Goal: Transaction & Acquisition: Book appointment/travel/reservation

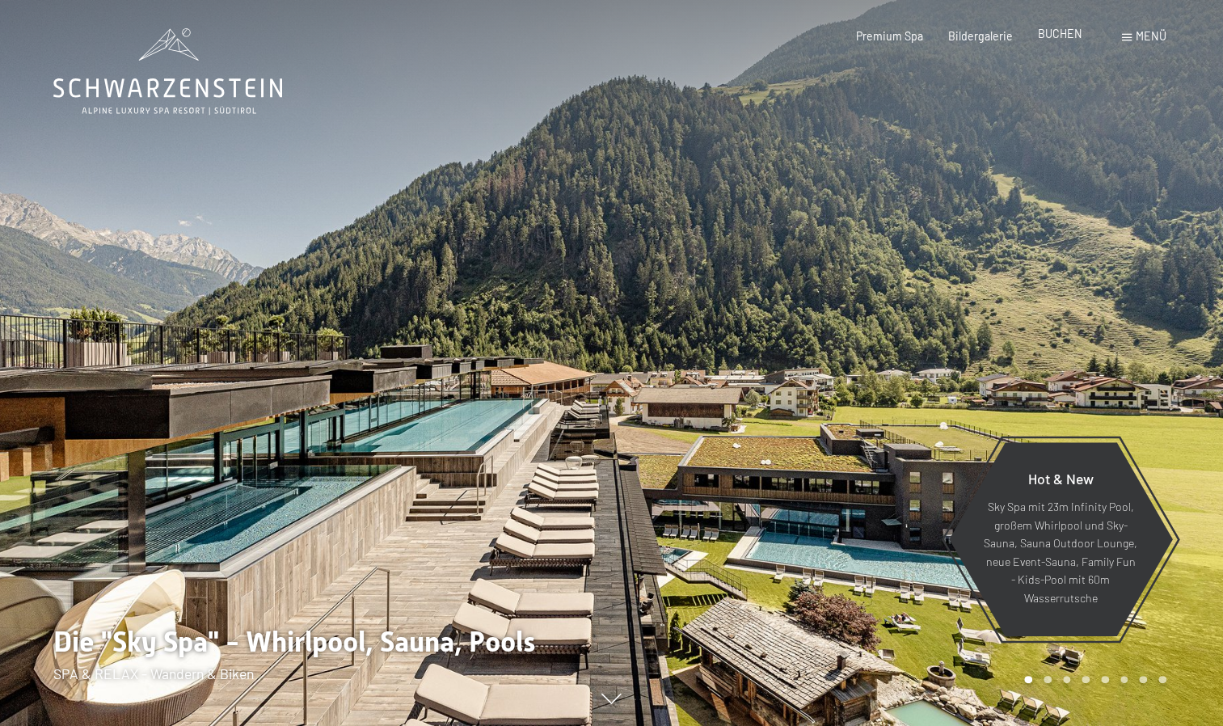
click at [1058, 42] on div "Premium Spa Bildergalerie BUCHEN" at bounding box center [957, 36] width 302 height 16
click at [1056, 35] on span "BUCHEN" at bounding box center [1060, 34] width 44 height 14
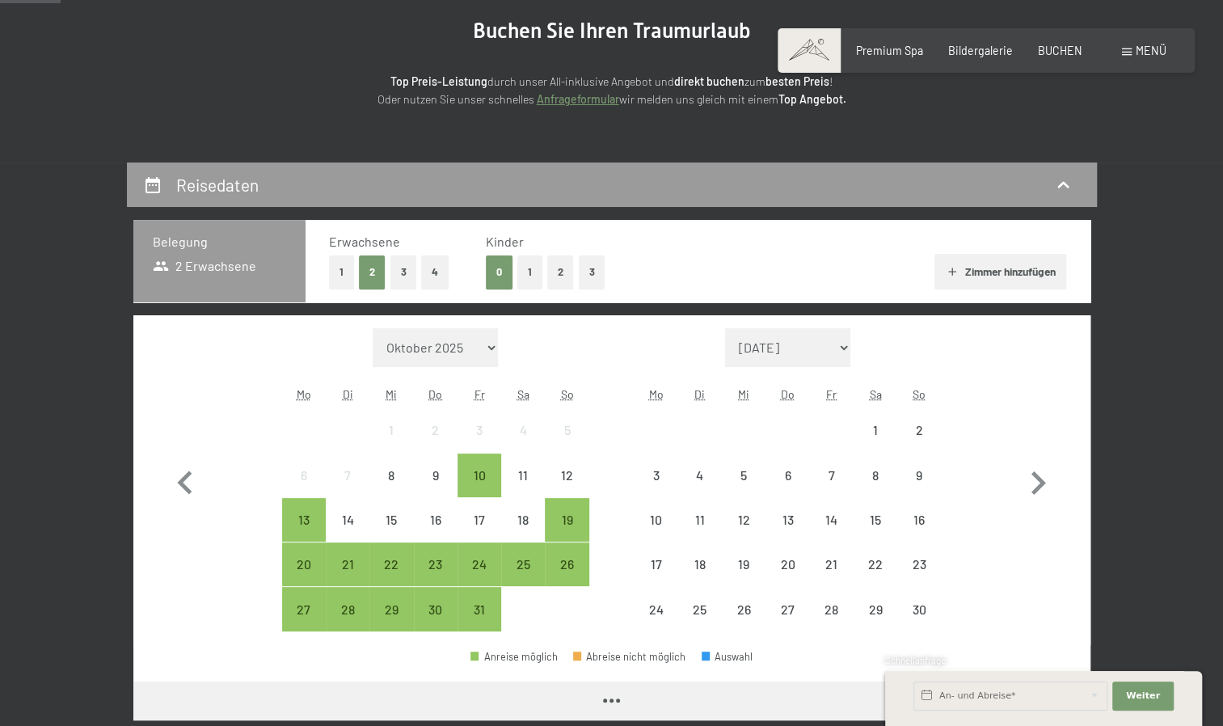
scroll to position [243, 0]
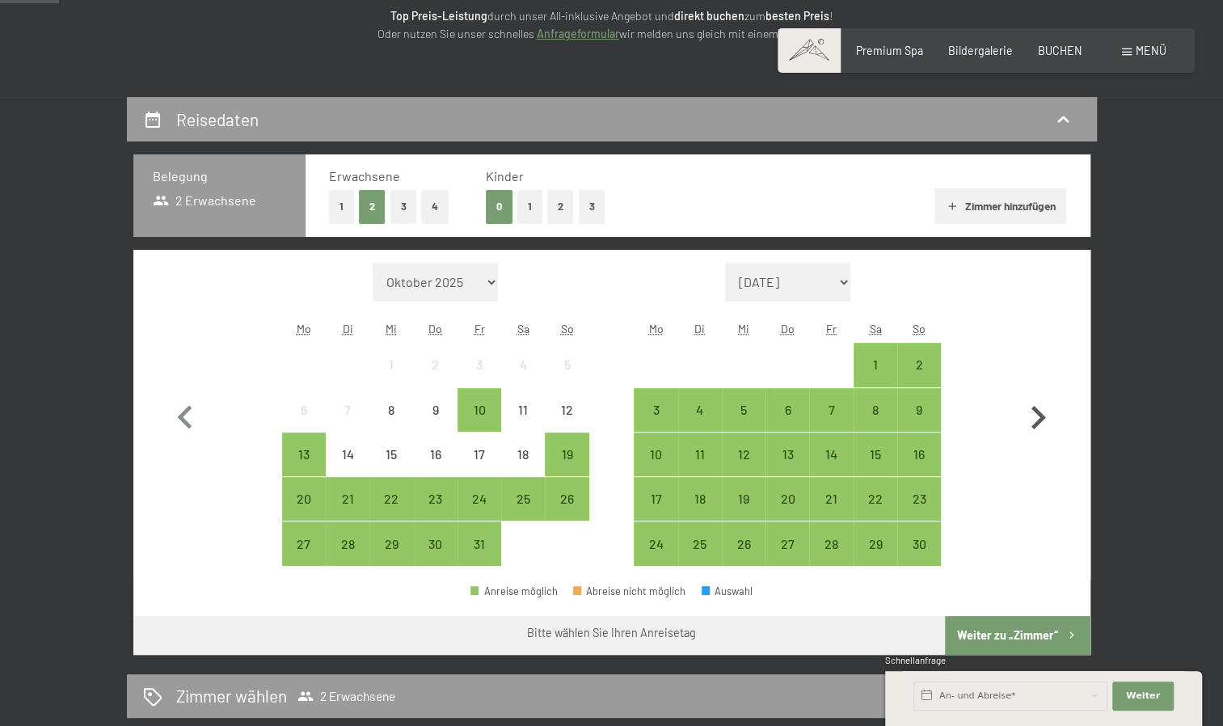
click at [1022, 409] on icon "button" at bounding box center [1038, 418] width 47 height 47
select select "2025-11-01"
select select "2025-12-01"
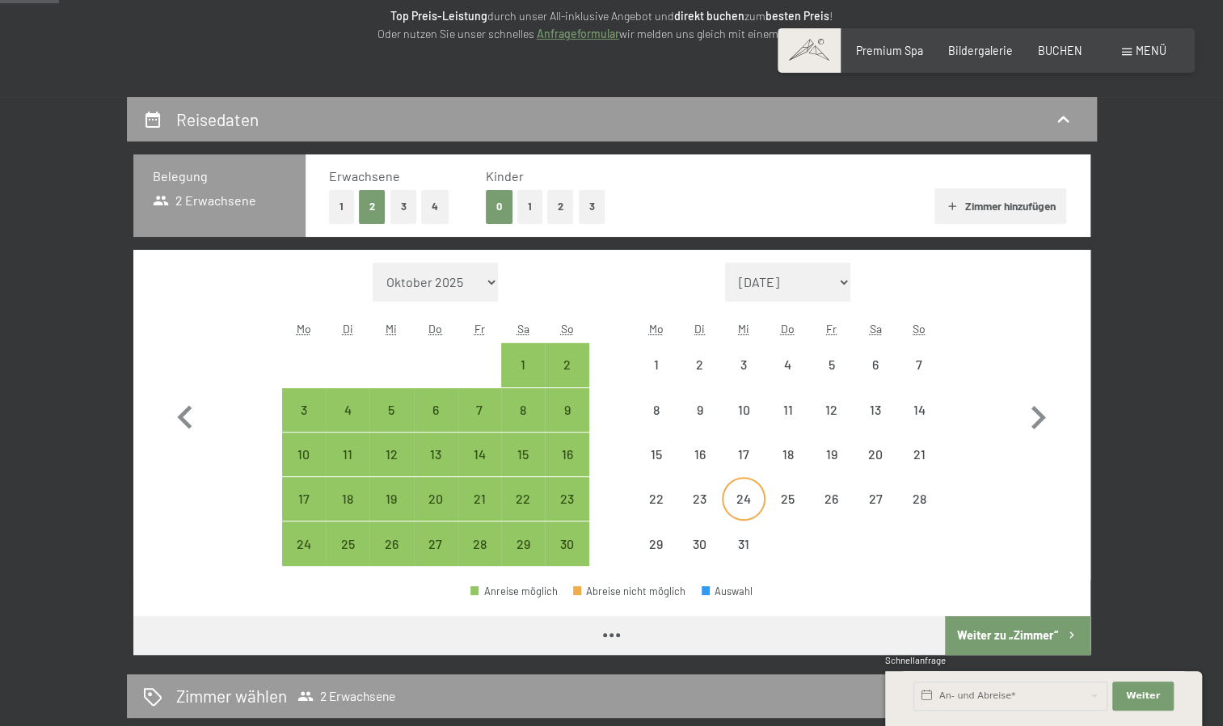
select select "2025-11-01"
select select "2025-12-01"
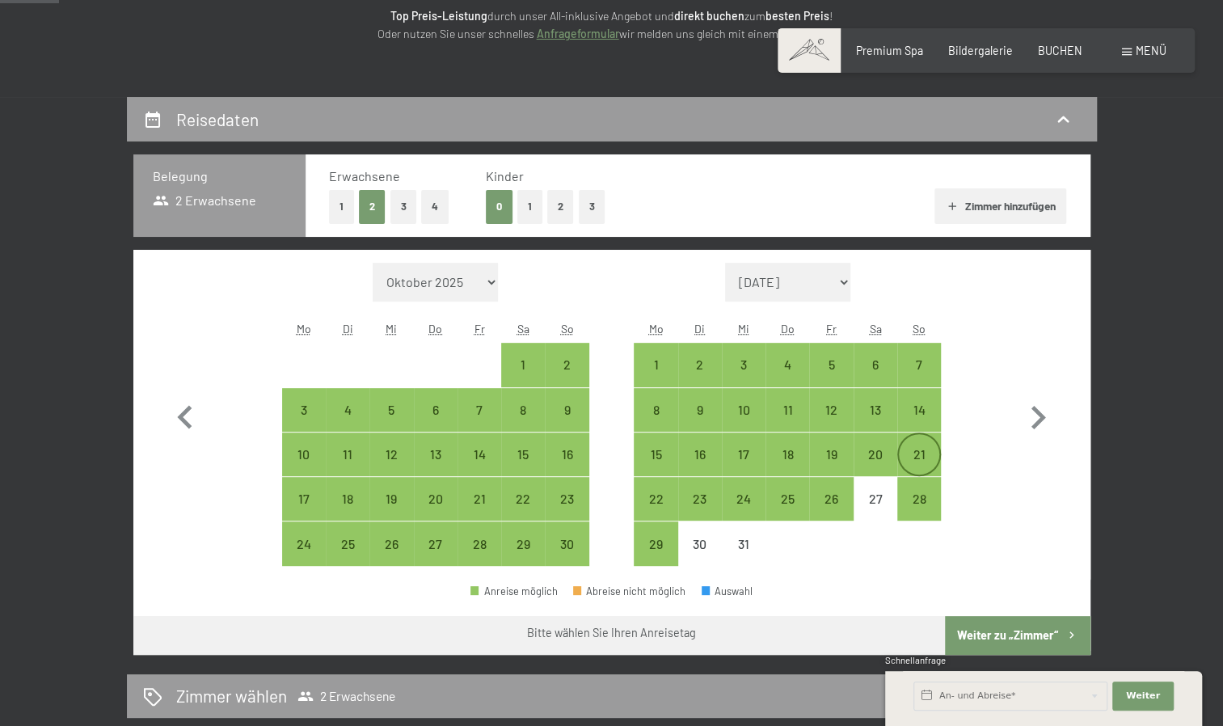
click at [913, 454] on div "21" at bounding box center [919, 468] width 40 height 40
select select "2025-11-01"
select select "2025-12-01"
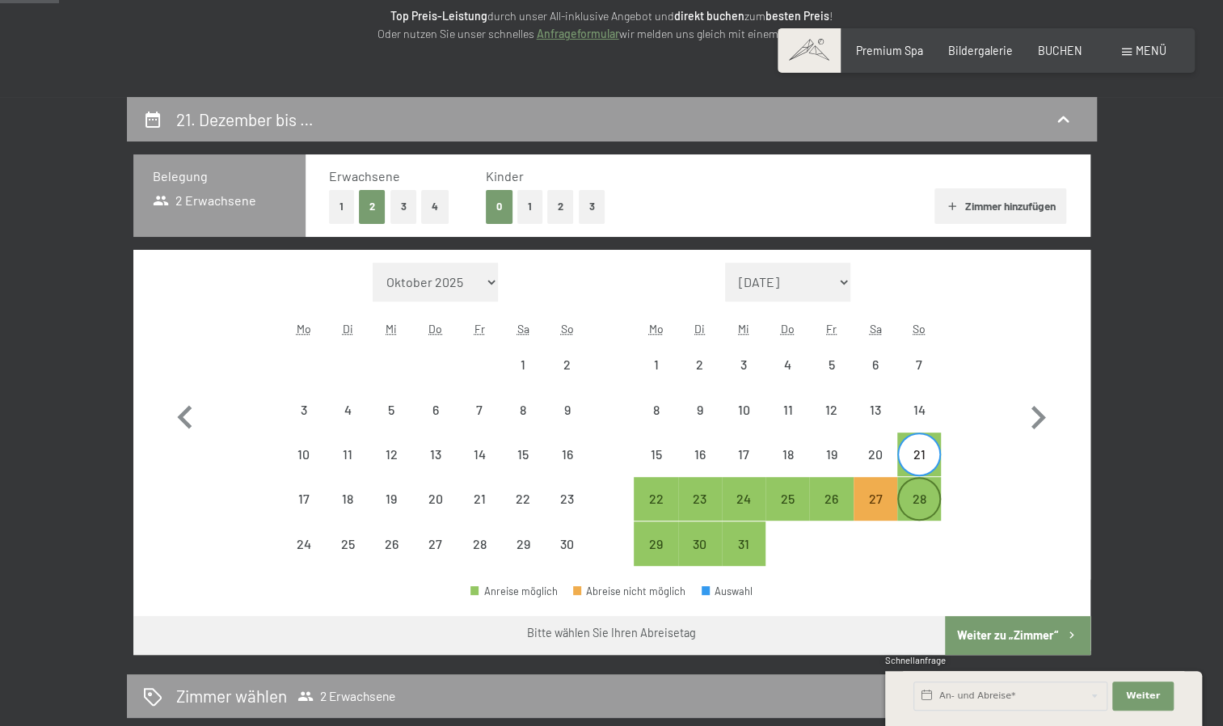
click at [930, 504] on div "28" at bounding box center [919, 512] width 40 height 40
select select "2025-11-01"
select select "2025-12-01"
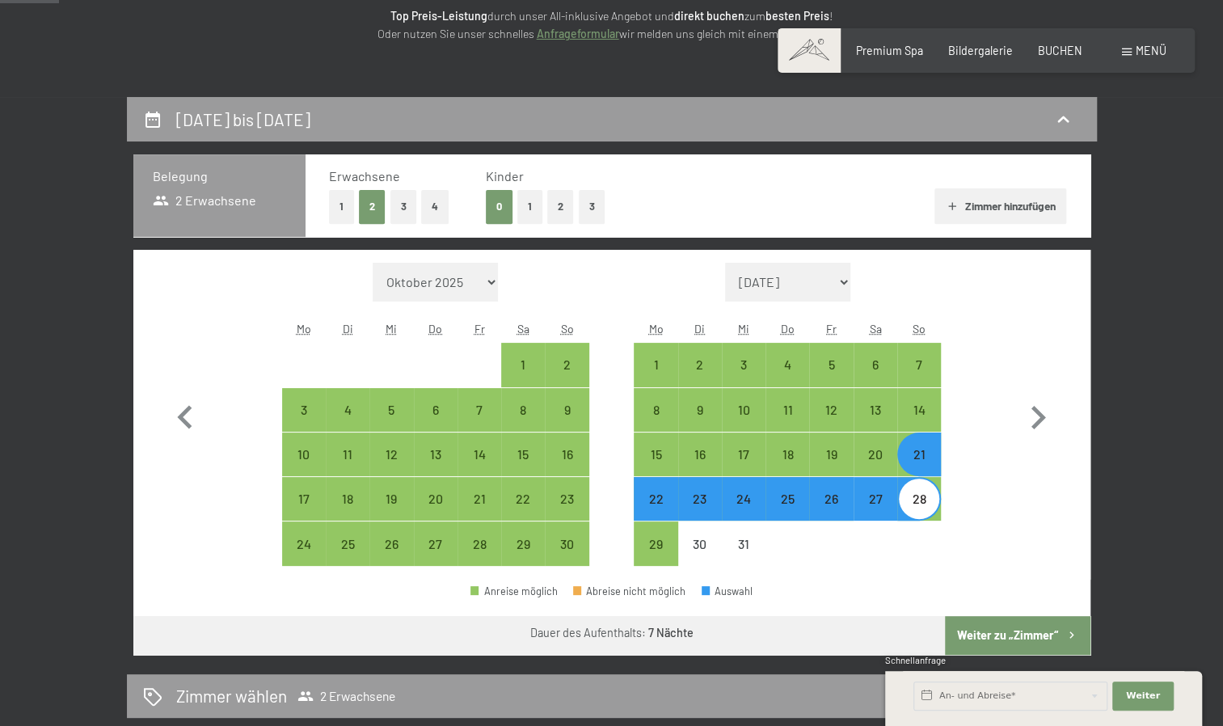
click at [1016, 631] on button "Weiter zu „Zimmer“" at bounding box center [1017, 635] width 145 height 39
select select "2025-11-01"
select select "2025-12-01"
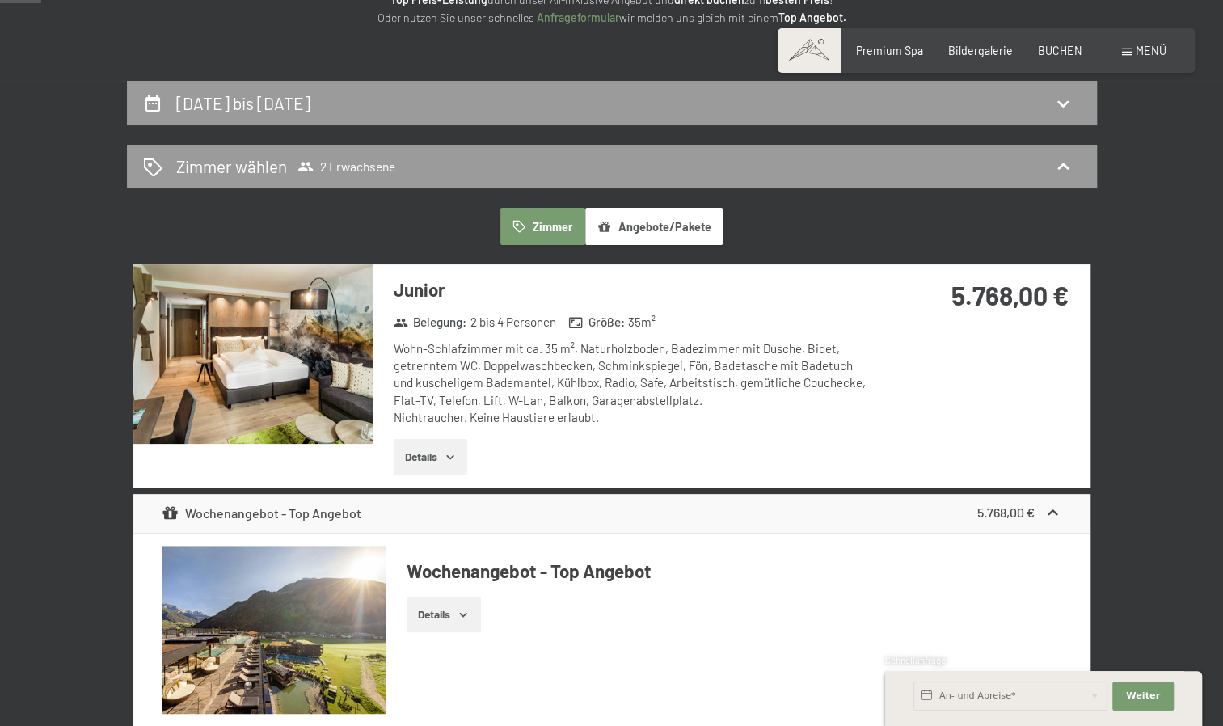
scroll to position [0, 0]
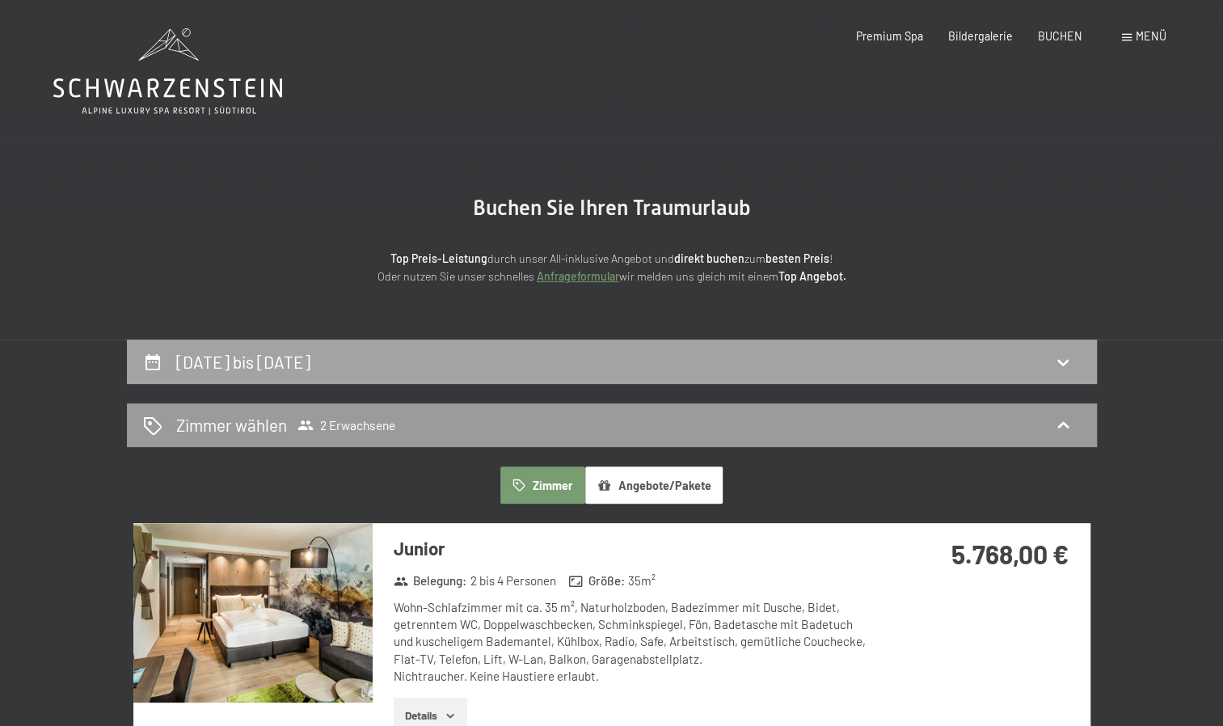
click at [691, 370] on div "21. Dezember bis 28. Dezember 2025" at bounding box center [612, 361] width 938 height 23
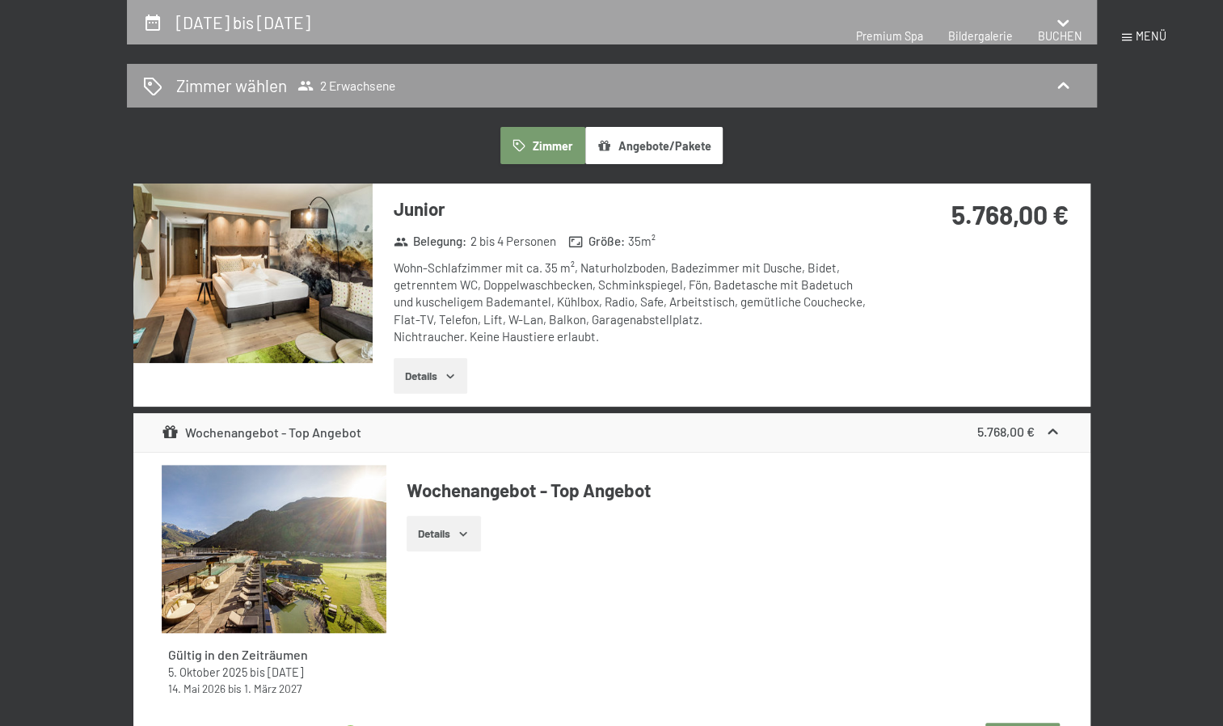
select select "2025-11-01"
select select "2025-12-01"
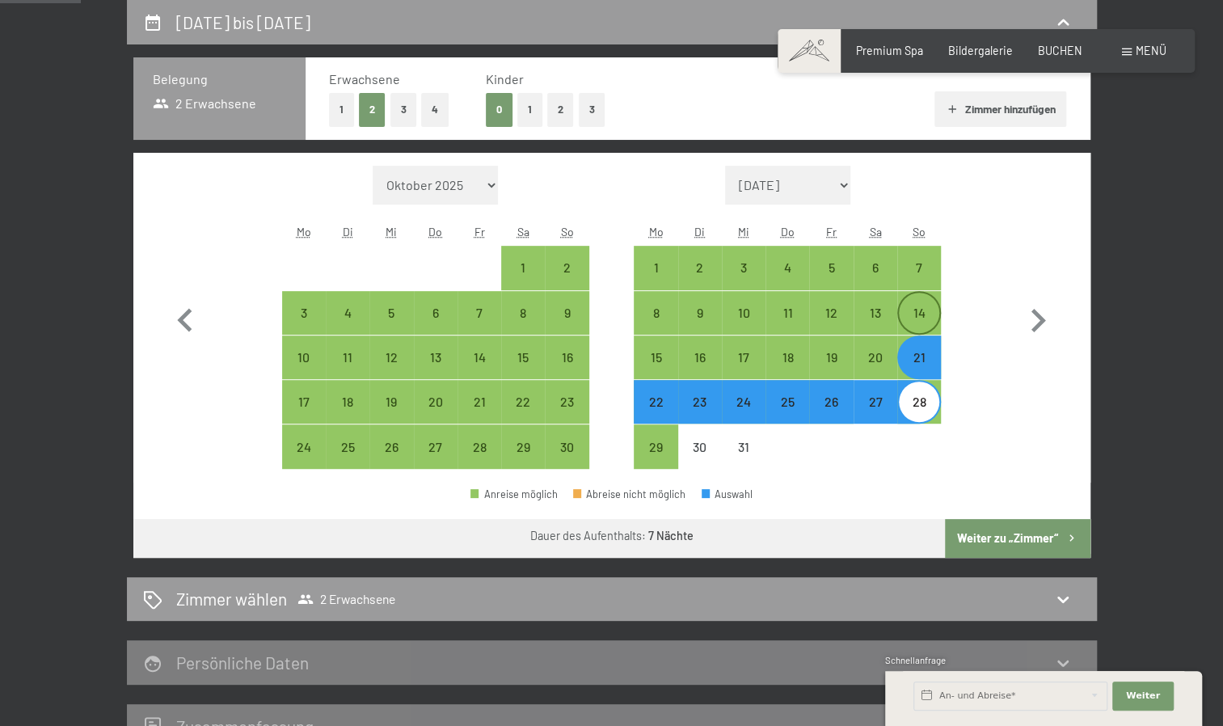
click at [909, 323] on div "14" at bounding box center [919, 326] width 40 height 40
select select "2025-11-01"
select select "2025-12-01"
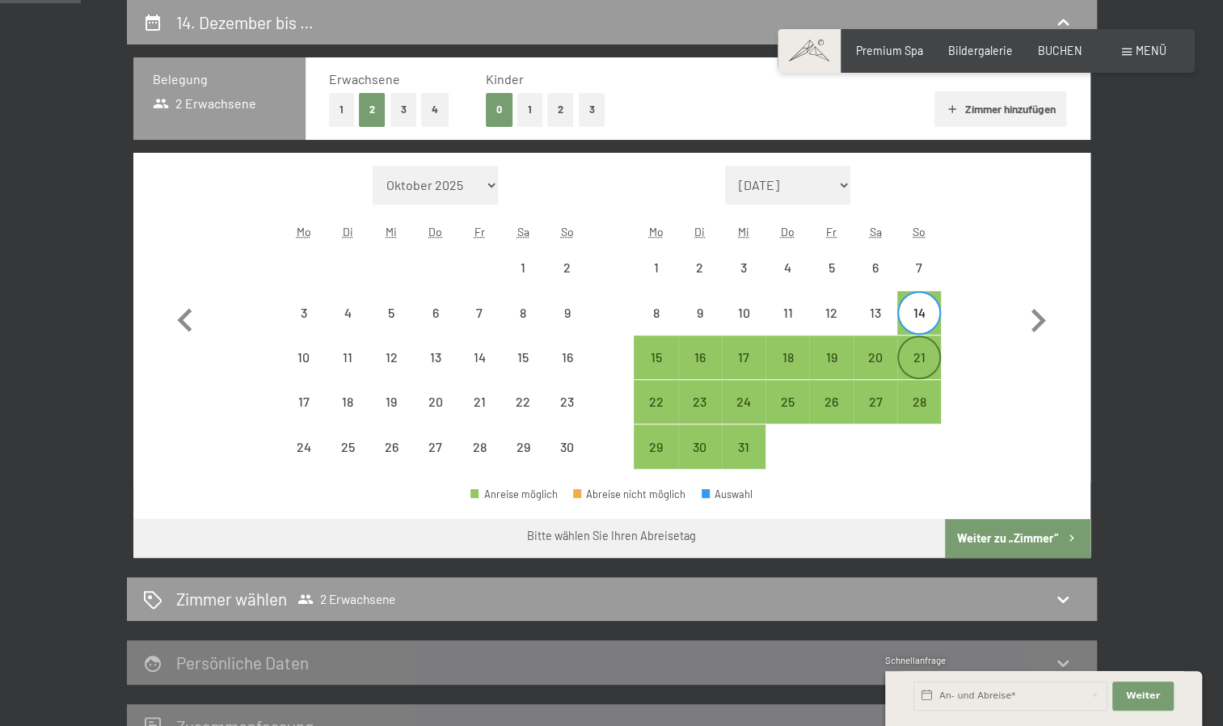
click at [928, 351] on div "21" at bounding box center [919, 371] width 40 height 40
select select "2025-11-01"
select select "2025-12-01"
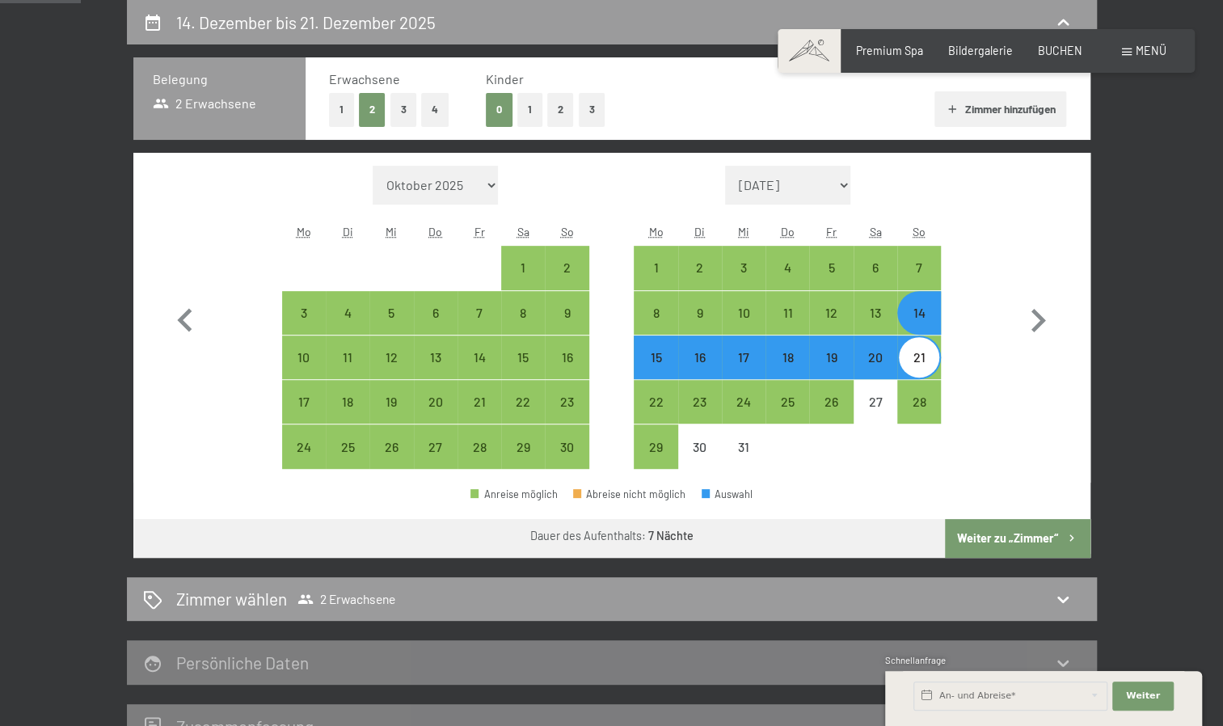
click at [1029, 530] on button "Weiter zu „Zimmer“" at bounding box center [1017, 538] width 145 height 39
select select "2025-11-01"
select select "2025-12-01"
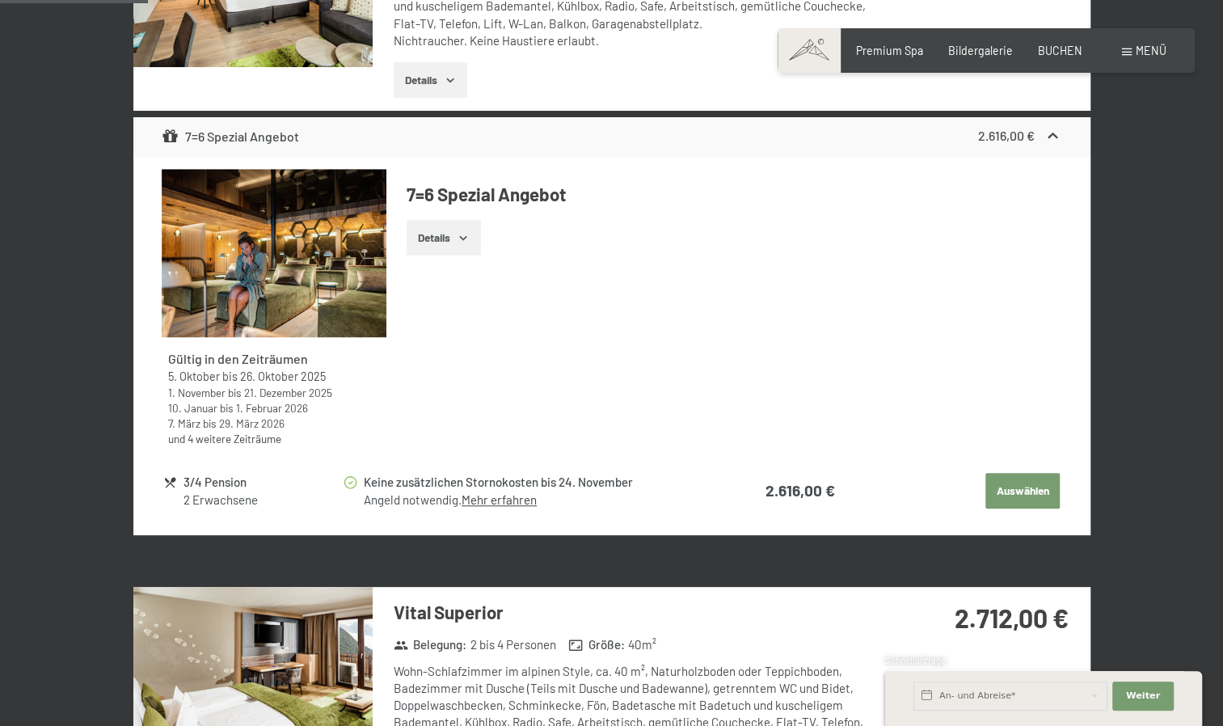
scroll to position [663, 0]
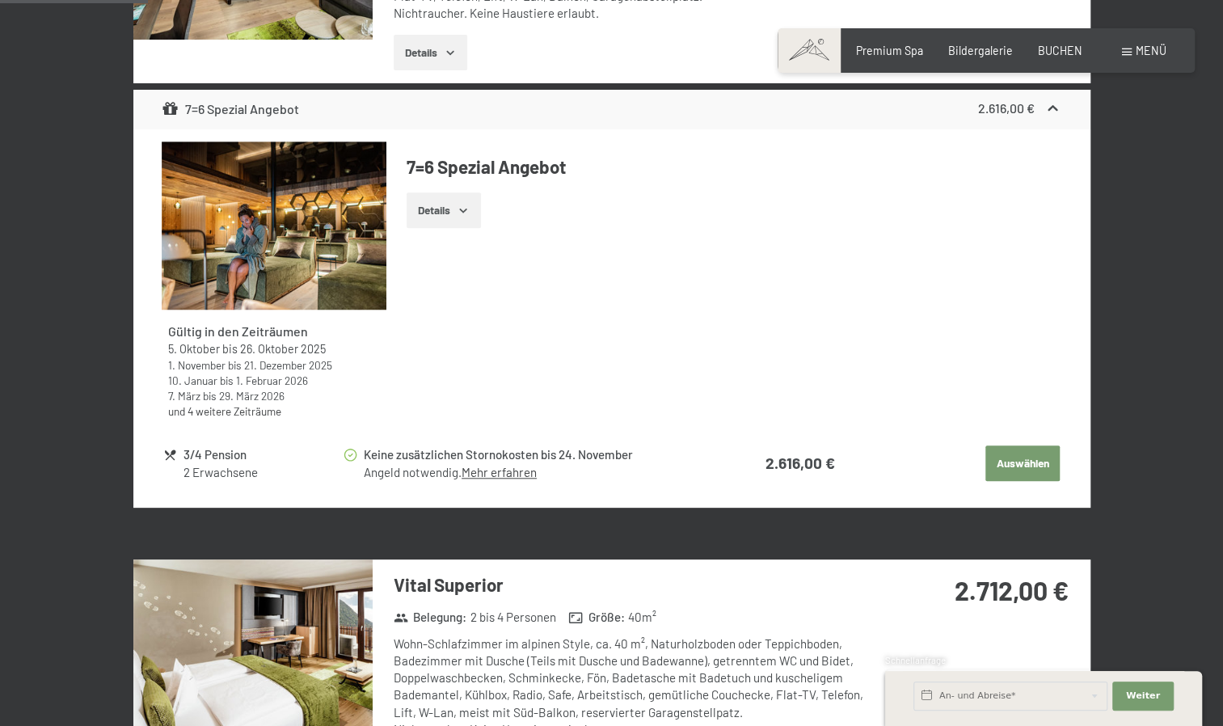
click at [1016, 458] on button "Auswählen" at bounding box center [1023, 464] width 74 height 36
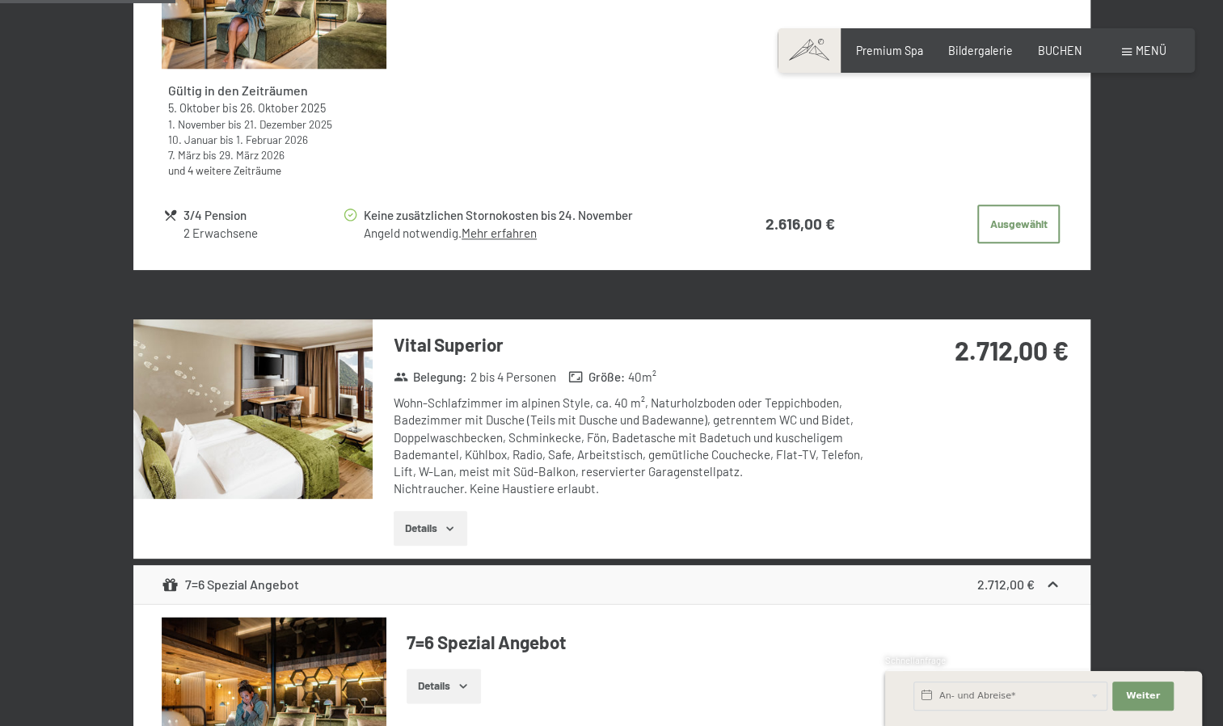
scroll to position [906, 0]
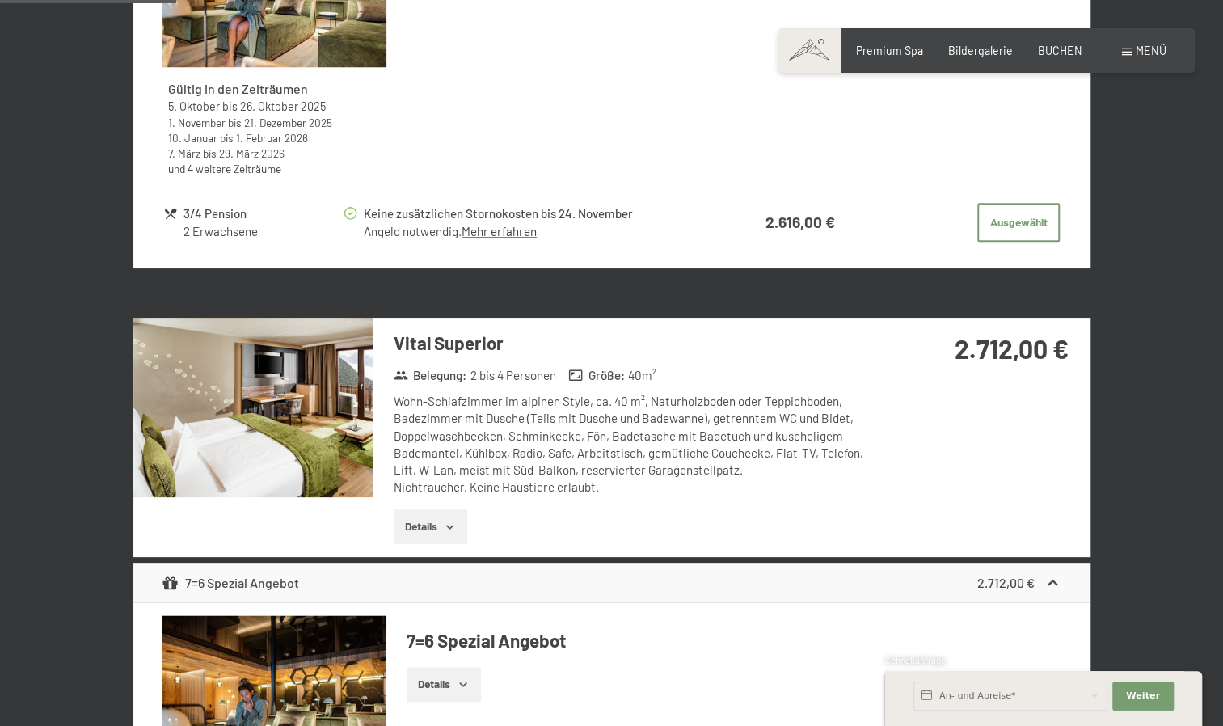
click at [279, 408] on img at bounding box center [252, 408] width 239 height 180
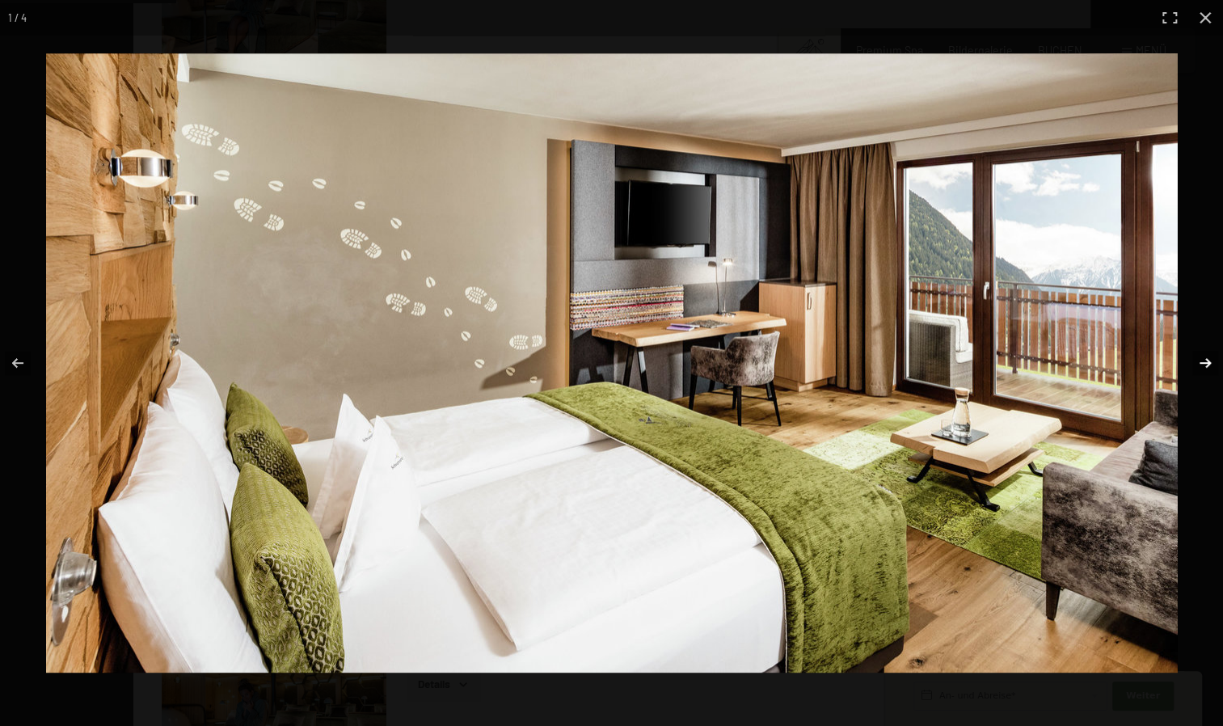
click at [1207, 366] on button "button" at bounding box center [1195, 363] width 57 height 81
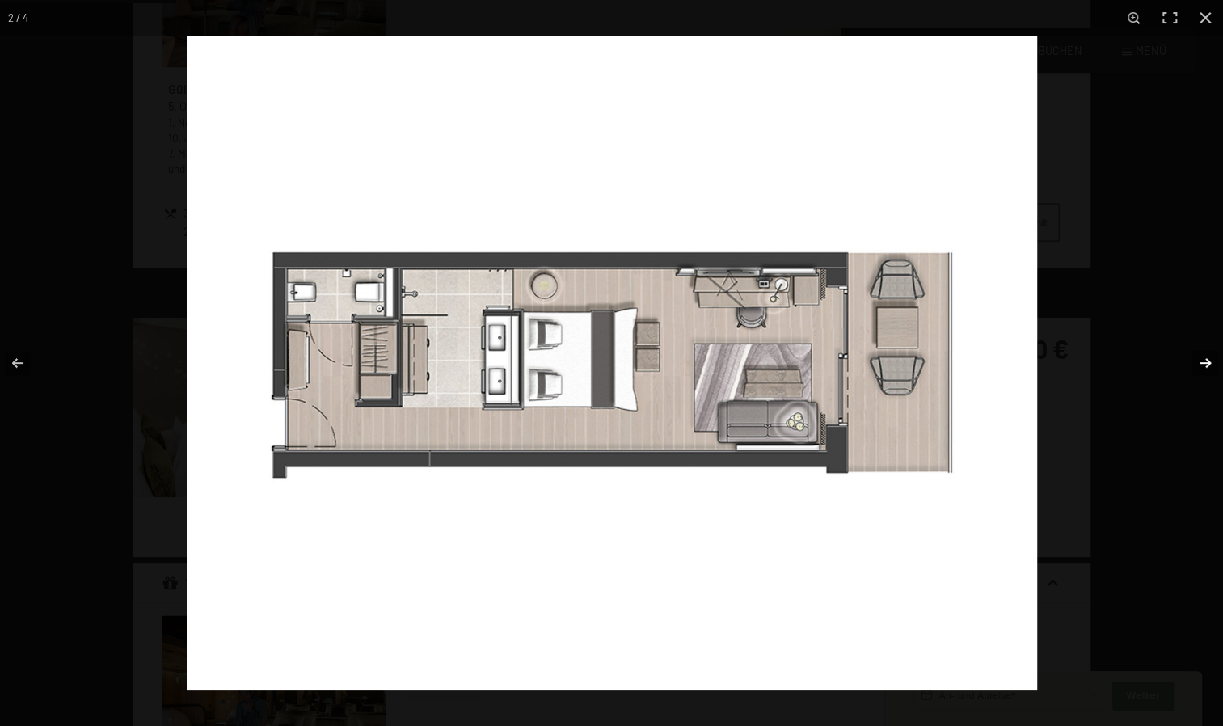
click at [1207, 366] on button "button" at bounding box center [1195, 363] width 57 height 81
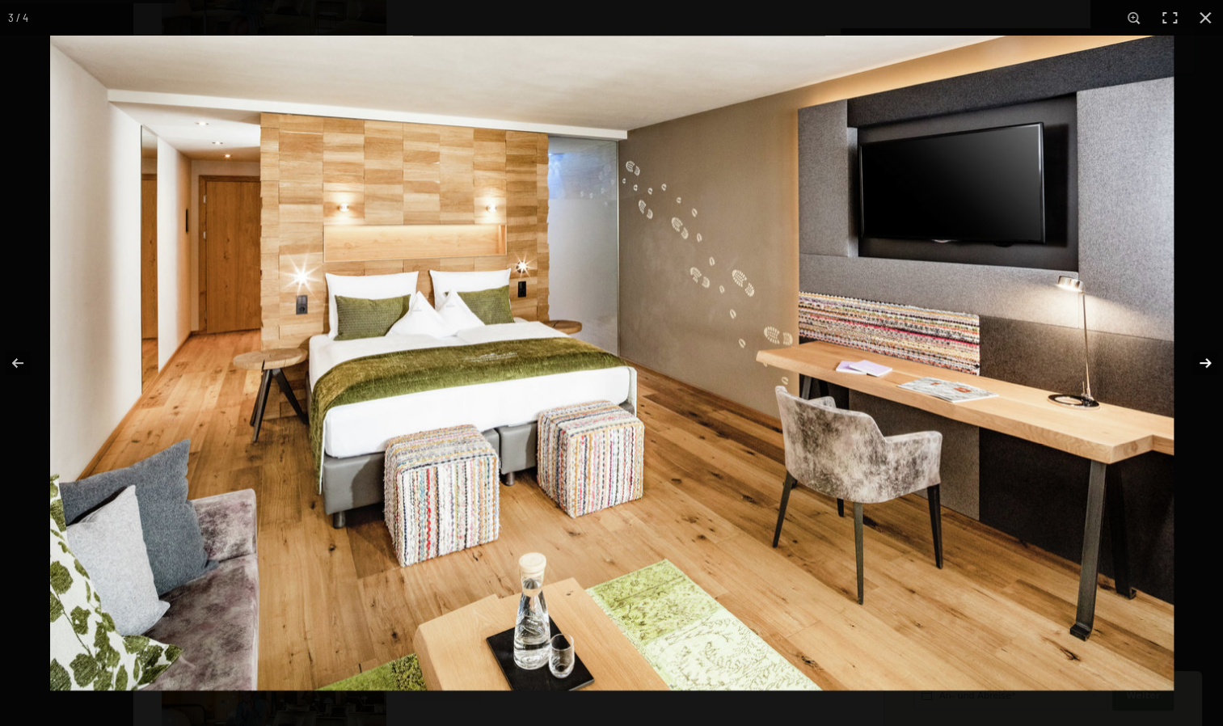
click at [1207, 366] on button "button" at bounding box center [1195, 363] width 57 height 81
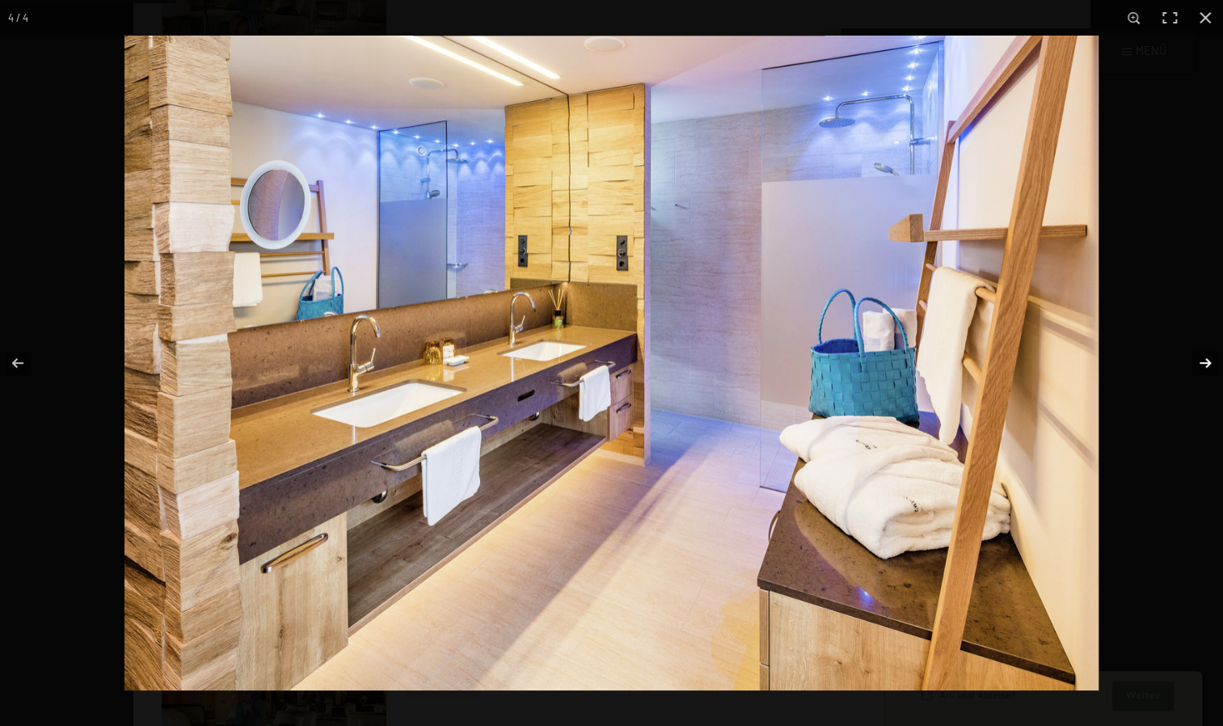
click at [1207, 366] on button "button" at bounding box center [1195, 363] width 57 height 81
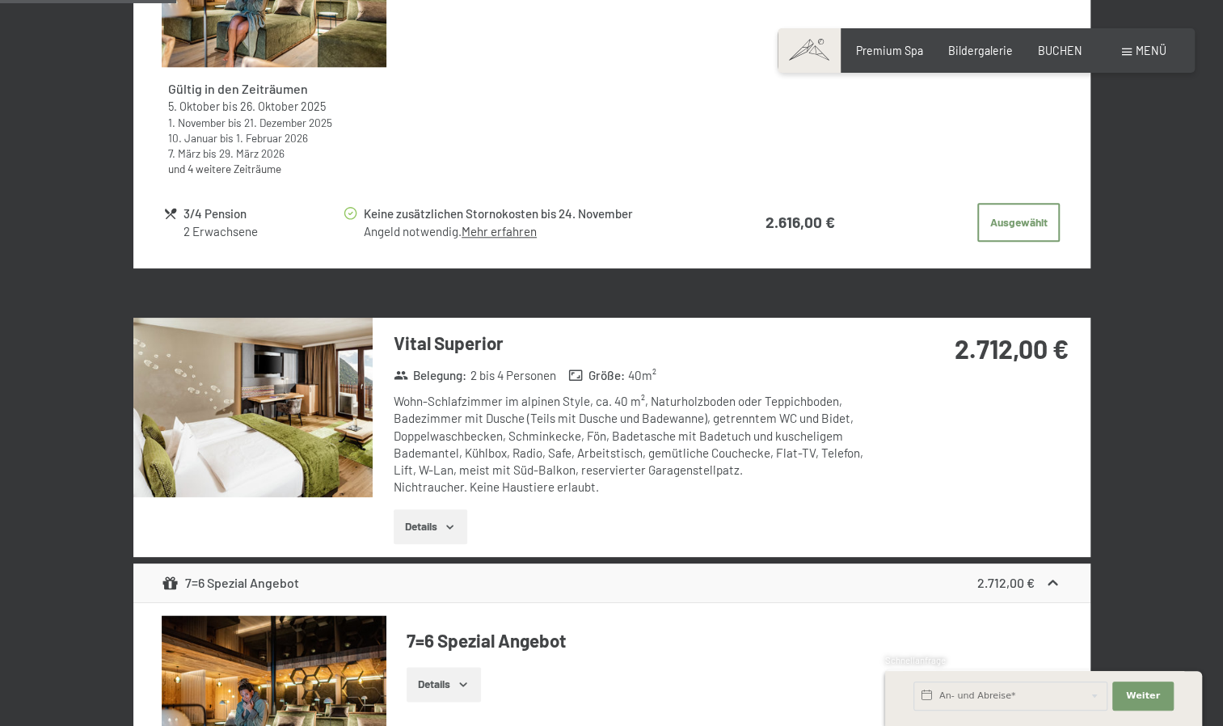
click at [0, 0] on button "button" at bounding box center [0, 0] width 0 height 0
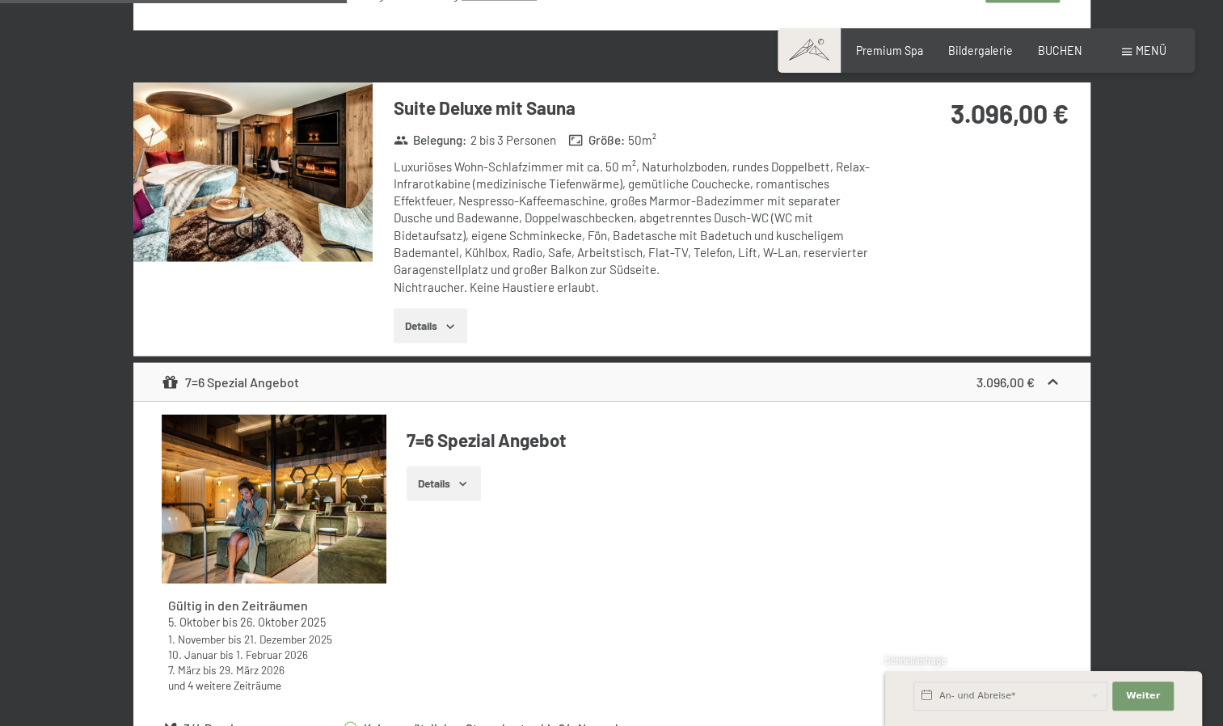
scroll to position [1876, 0]
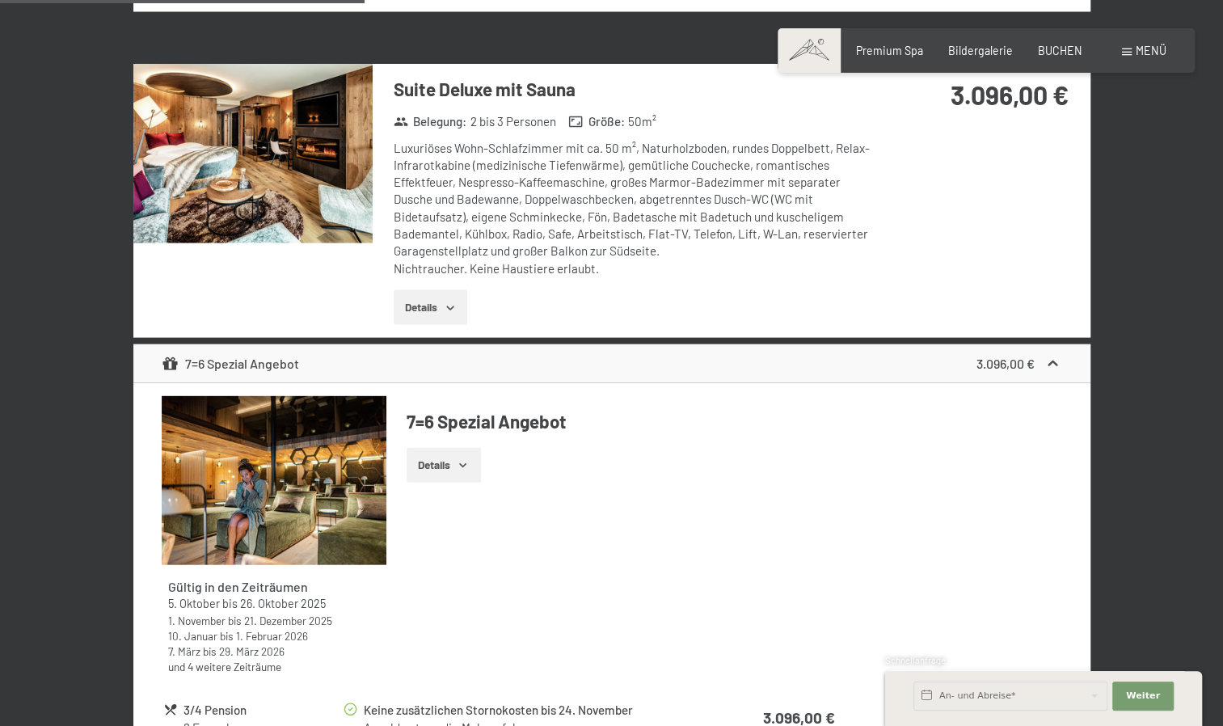
click at [315, 182] on img at bounding box center [252, 154] width 239 height 180
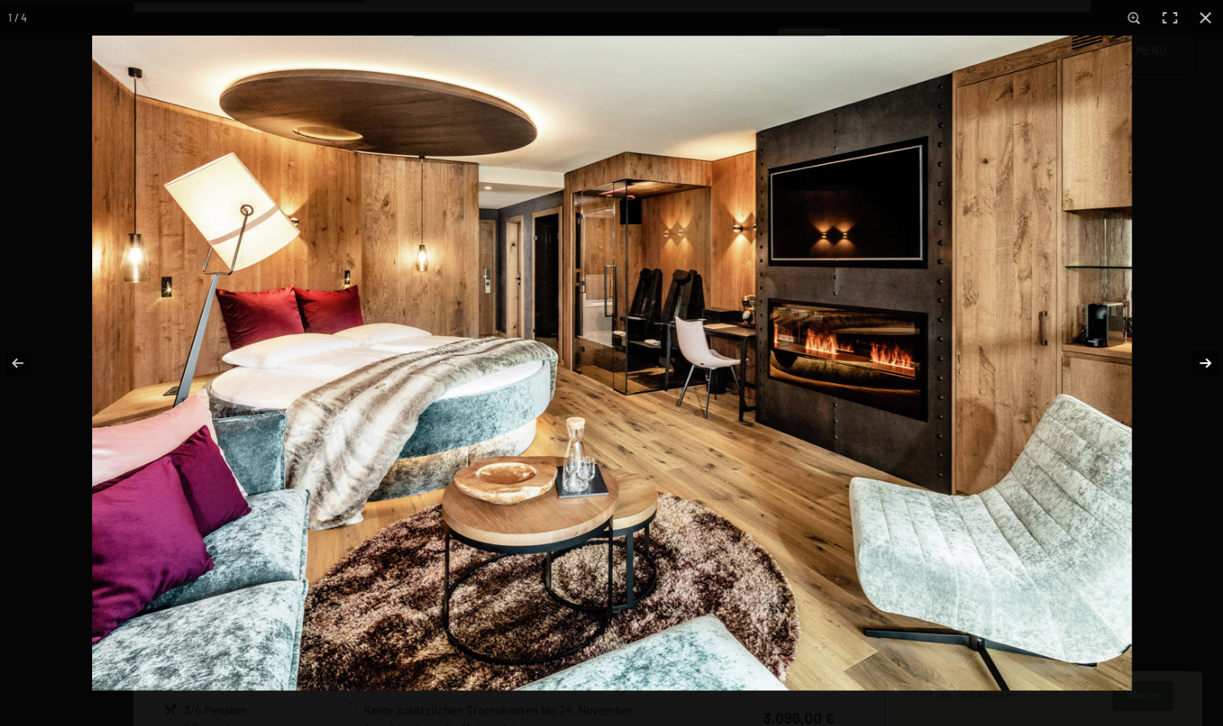
click at [1195, 359] on button "button" at bounding box center [1195, 363] width 57 height 81
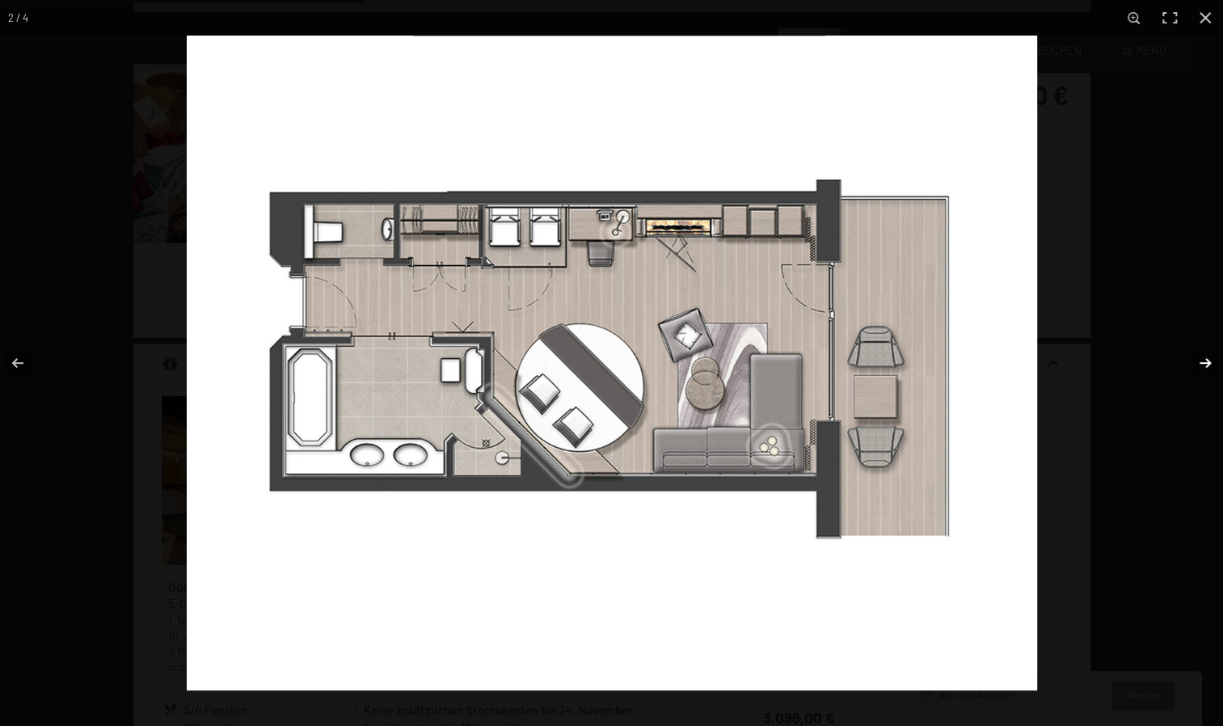
click at [1195, 359] on button "button" at bounding box center [1195, 363] width 57 height 81
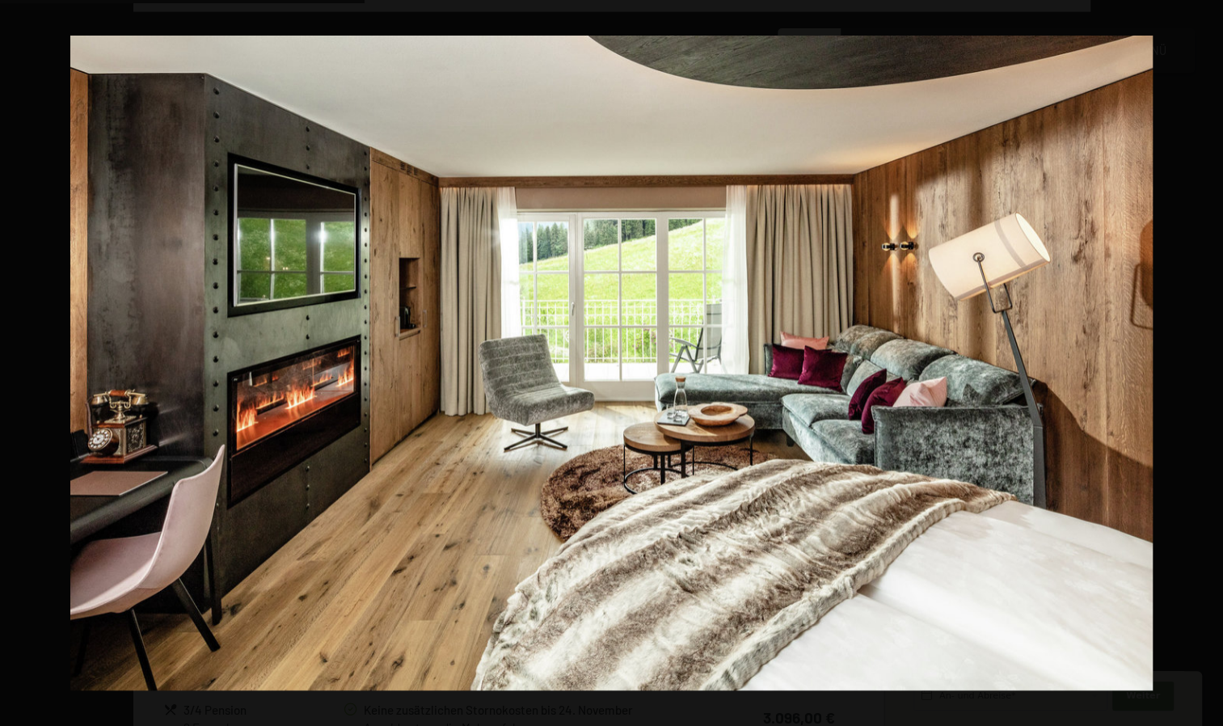
click at [1195, 359] on button "button" at bounding box center [1195, 363] width 57 height 81
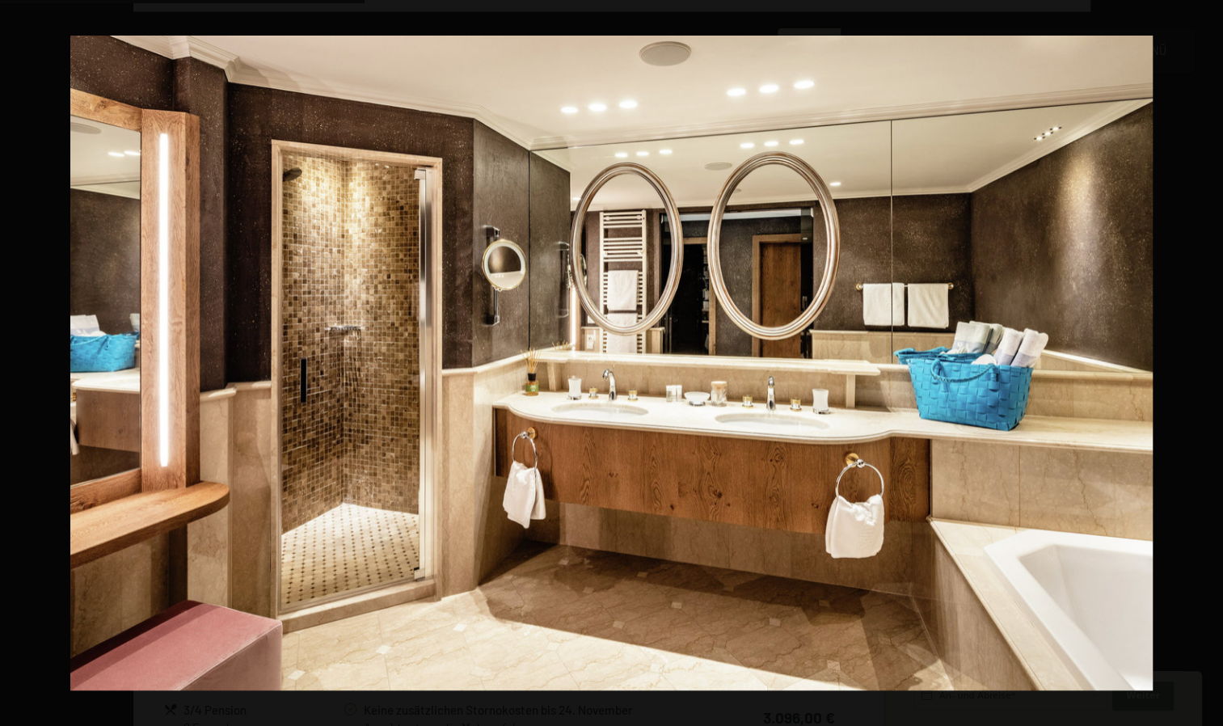
click at [1195, 359] on button "button" at bounding box center [1195, 363] width 57 height 81
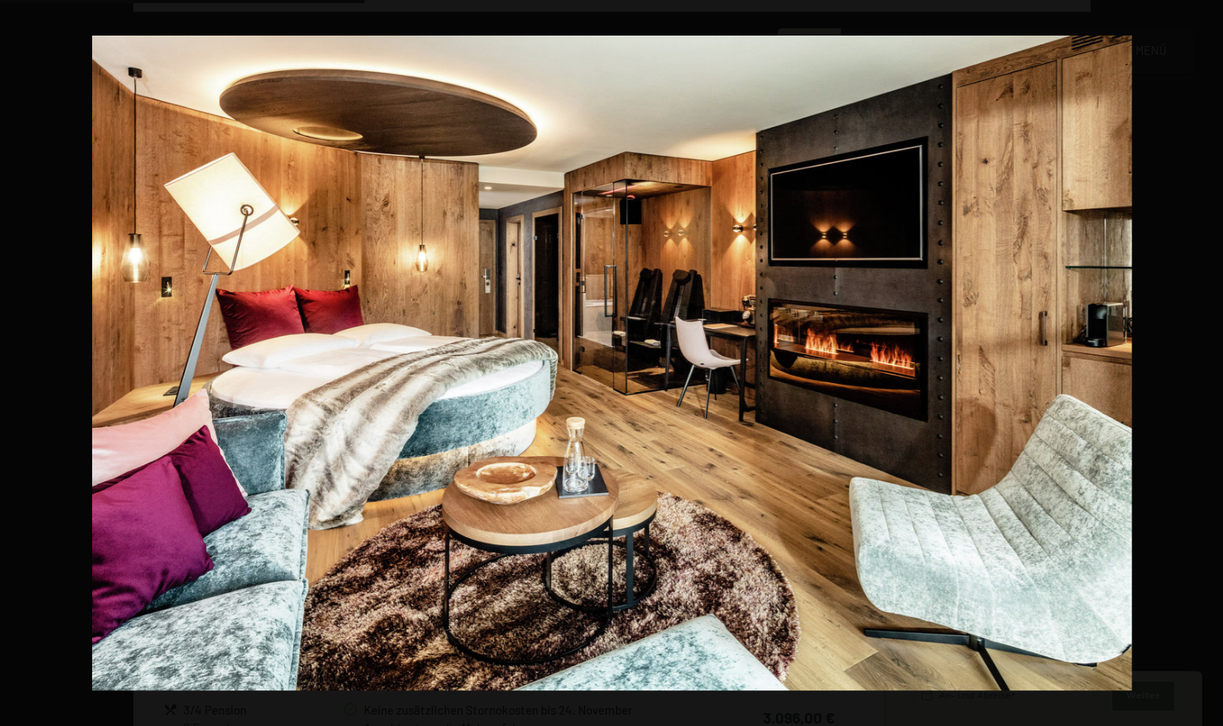
click at [1195, 359] on button "button" at bounding box center [1195, 363] width 57 height 81
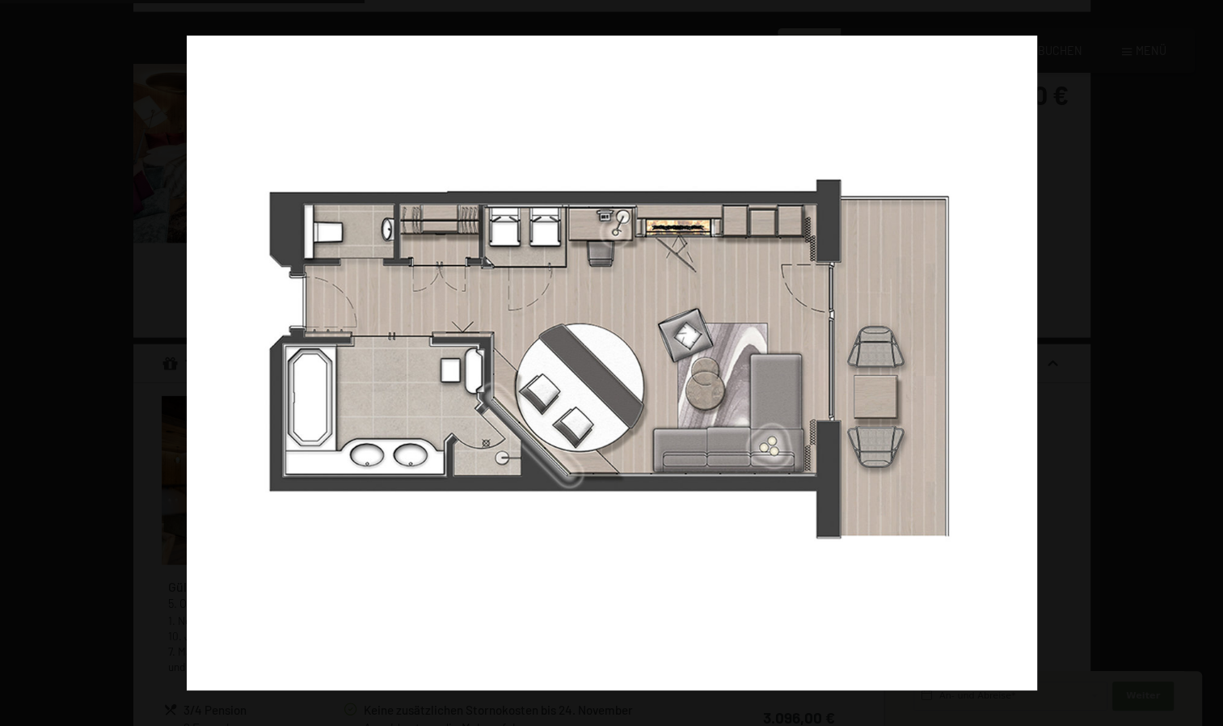
click at [1195, 359] on button "button" at bounding box center [1195, 363] width 57 height 81
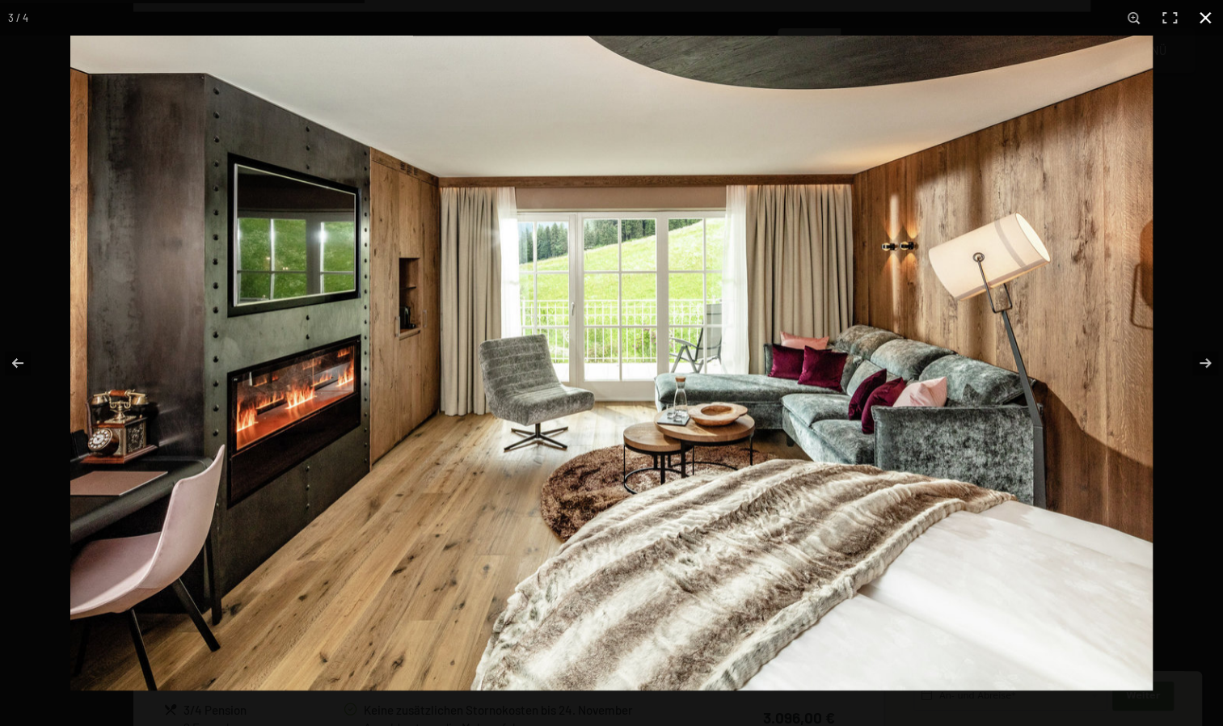
click at [1210, 19] on button "button" at bounding box center [1206, 18] width 36 height 36
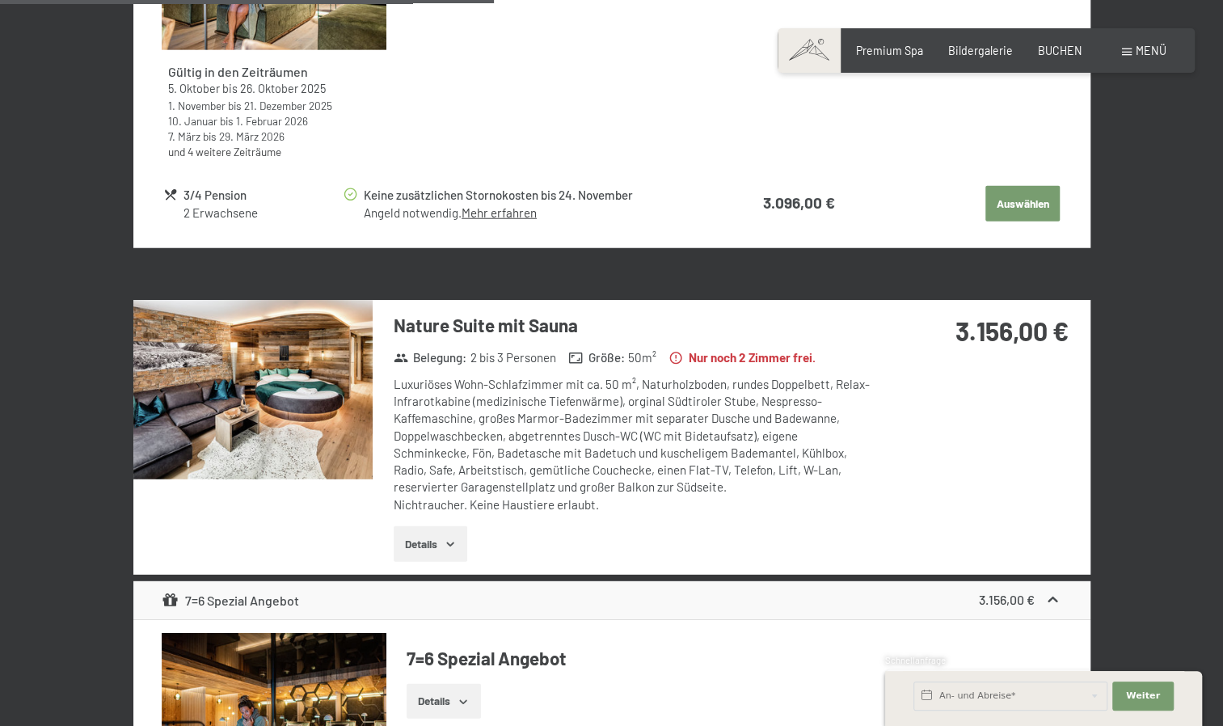
scroll to position [2200, 0]
